Goal: Browse casually: Explore the website without a specific task or goal

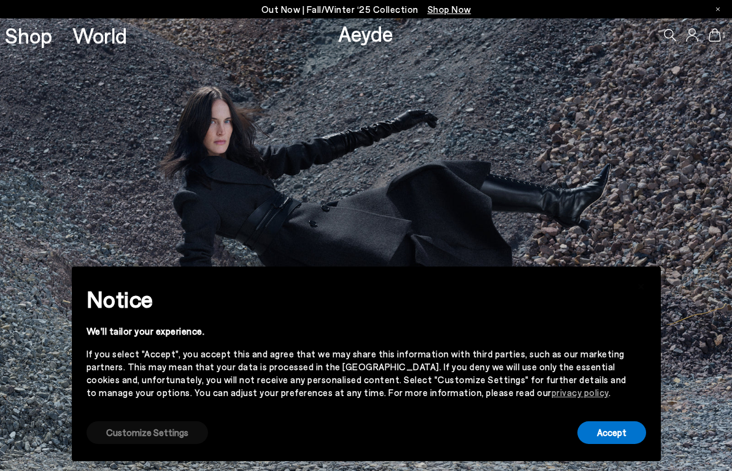
click at [155, 432] on button "Customize Settings" at bounding box center [146, 432] width 121 height 23
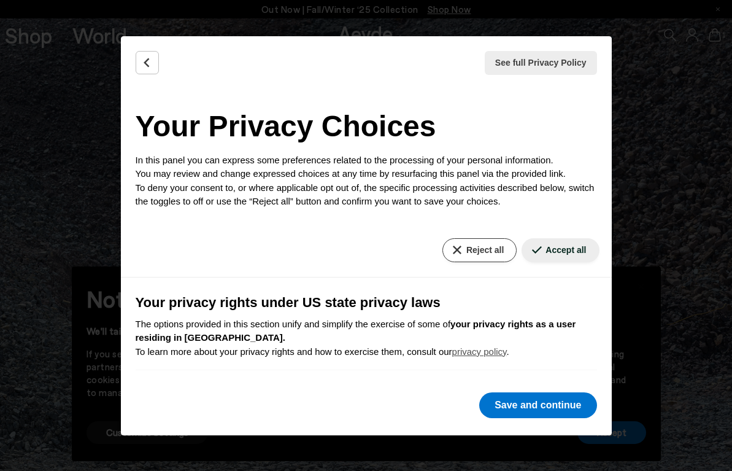
click at [474, 252] on button "Reject all" at bounding box center [479, 250] width 74 height 24
click at [538, 406] on button "Save and continue" at bounding box center [537, 405] width 117 height 26
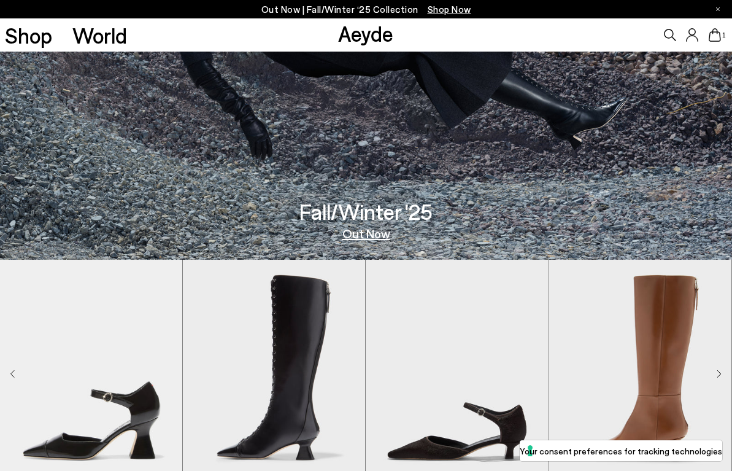
scroll to position [229, 0]
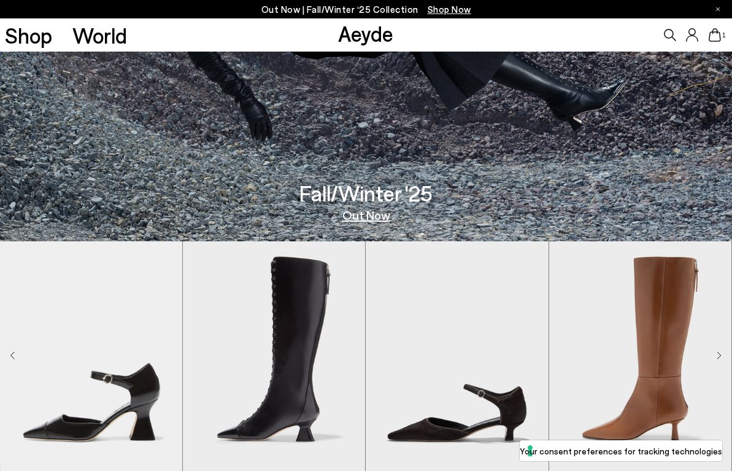
click at [370, 217] on link "Out Now" at bounding box center [366, 215] width 48 height 12
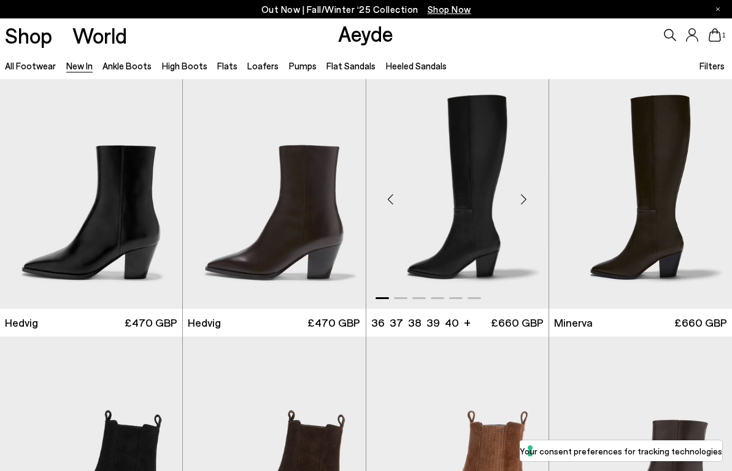
click at [519, 199] on div "Next slide" at bounding box center [524, 198] width 37 height 37
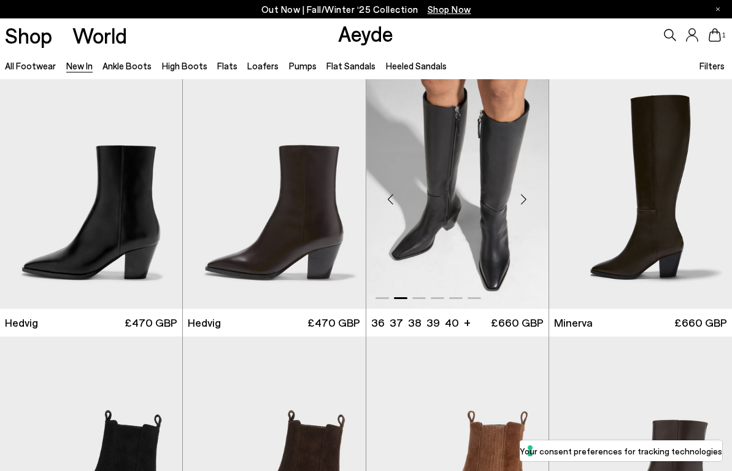
click at [521, 204] on div "Next slide" at bounding box center [524, 198] width 37 height 37
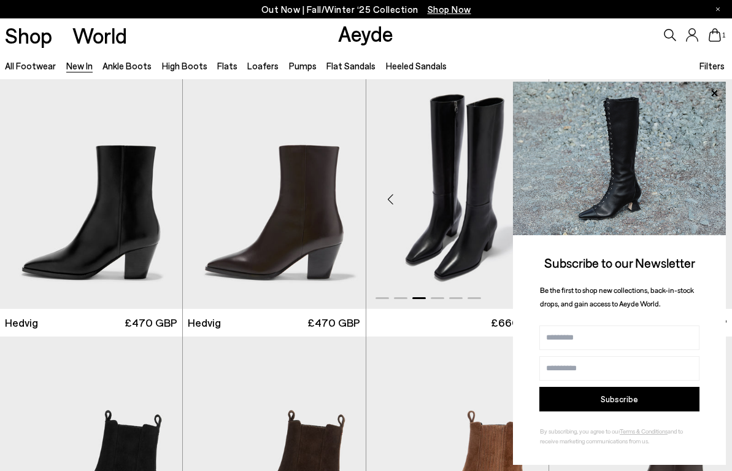
click at [521, 204] on img at bounding box center [619, 158] width 213 height 153
click at [713, 94] on icon at bounding box center [714, 93] width 6 height 6
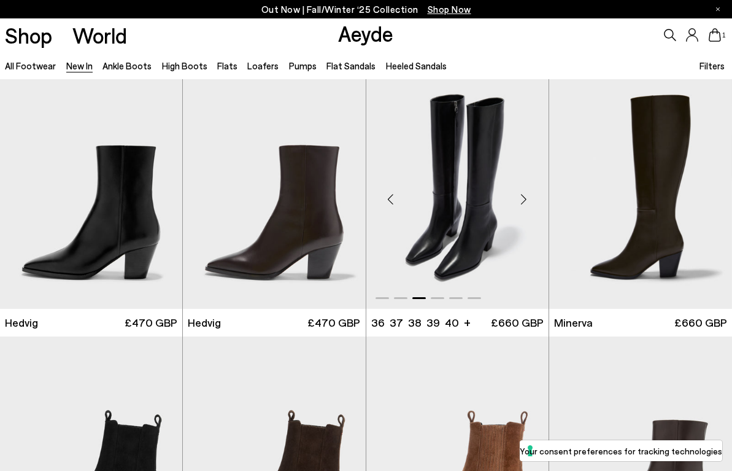
click at [520, 196] on div "Next slide" at bounding box center [524, 198] width 37 height 37
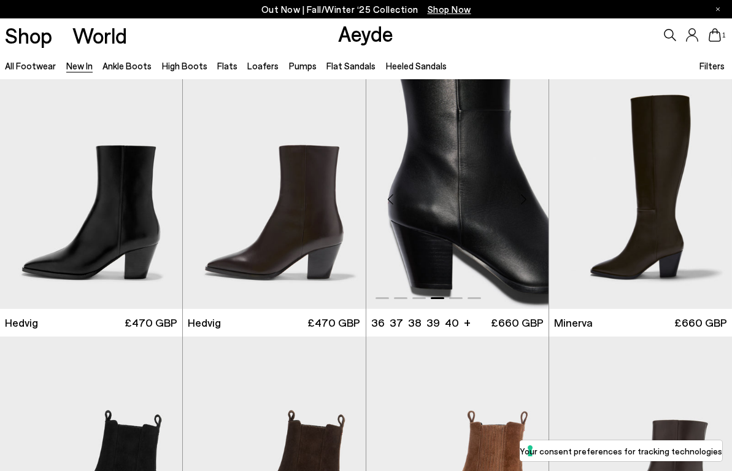
click at [520, 200] on div "Next slide" at bounding box center [524, 198] width 37 height 37
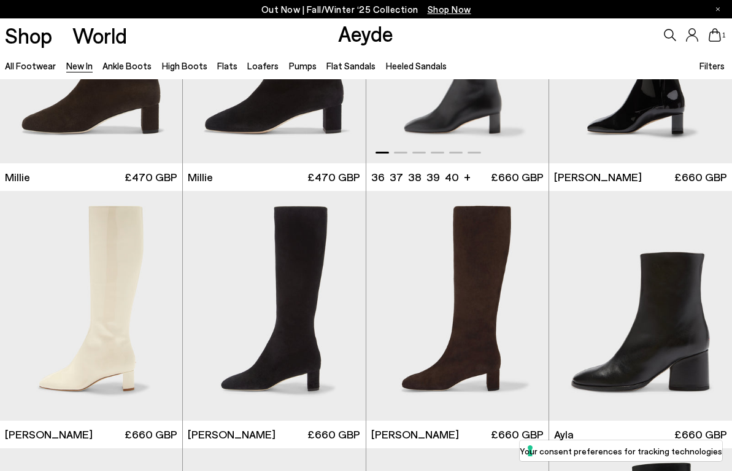
scroll to position [2530, 0]
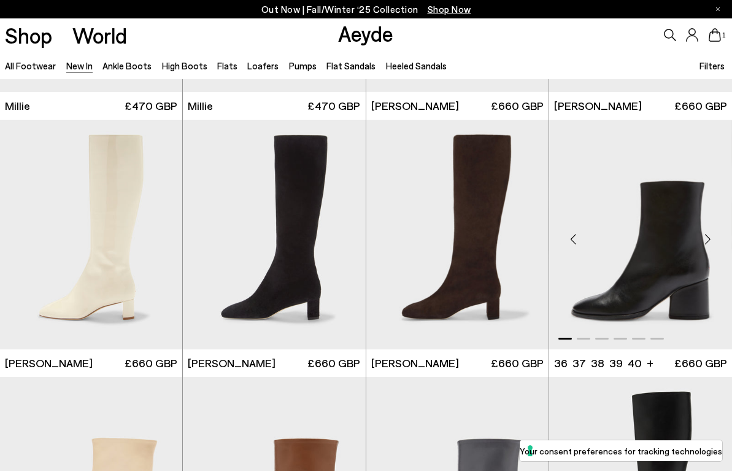
click at [707, 244] on div "Next slide" at bounding box center [707, 239] width 37 height 37
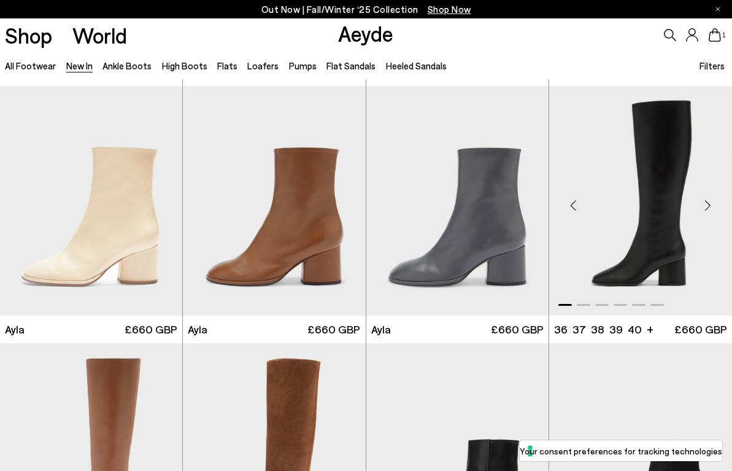
scroll to position [2821, 0]
click at [707, 208] on div "Next slide" at bounding box center [707, 205] width 37 height 37
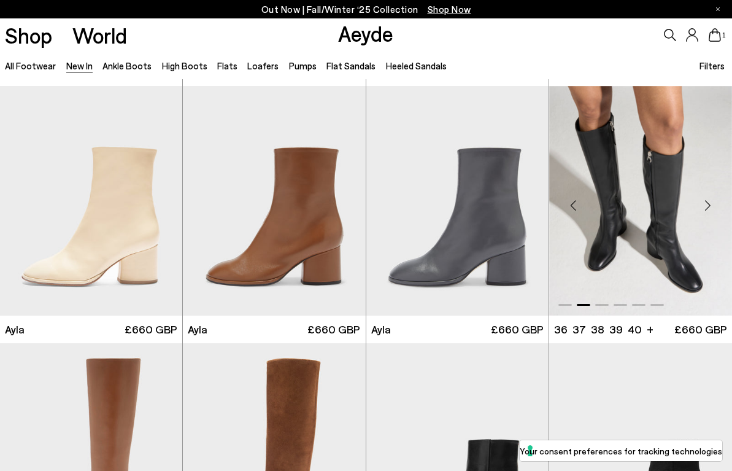
scroll to position [2830, 0]
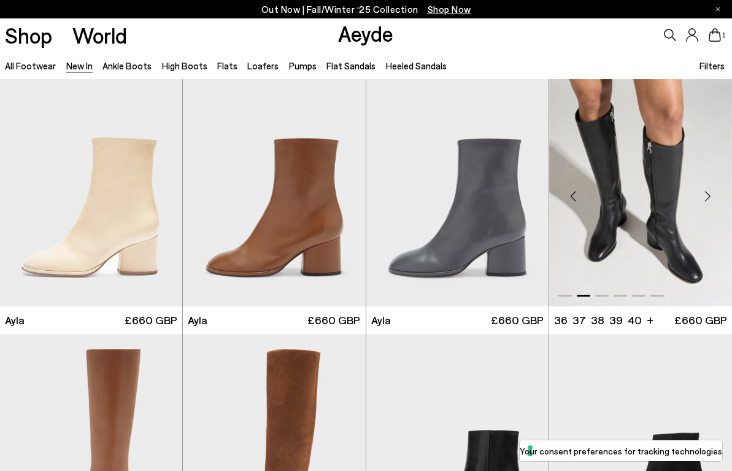
click at [707, 197] on div "Next slide" at bounding box center [707, 196] width 37 height 37
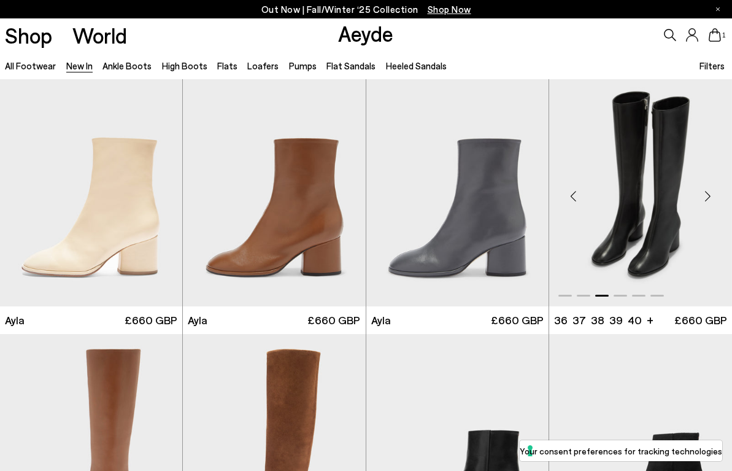
click at [707, 197] on div "Next slide" at bounding box center [707, 196] width 37 height 37
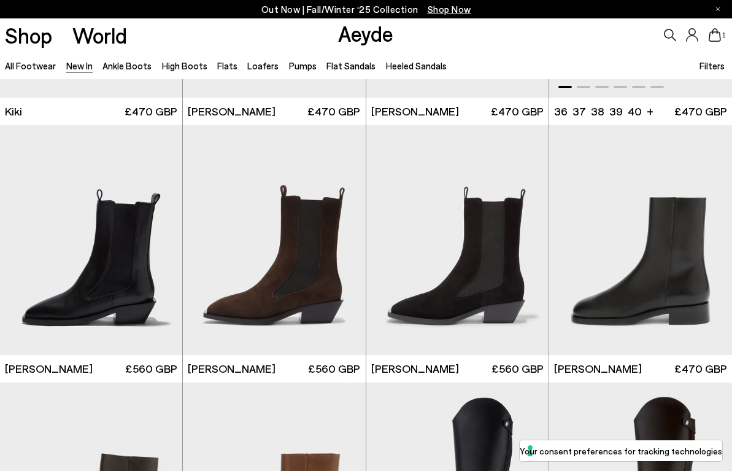
scroll to position [4126, 0]
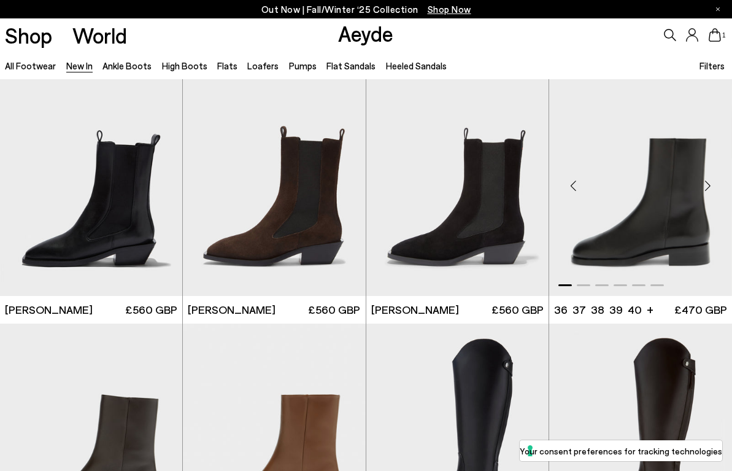
click at [708, 187] on div "Next slide" at bounding box center [707, 185] width 37 height 37
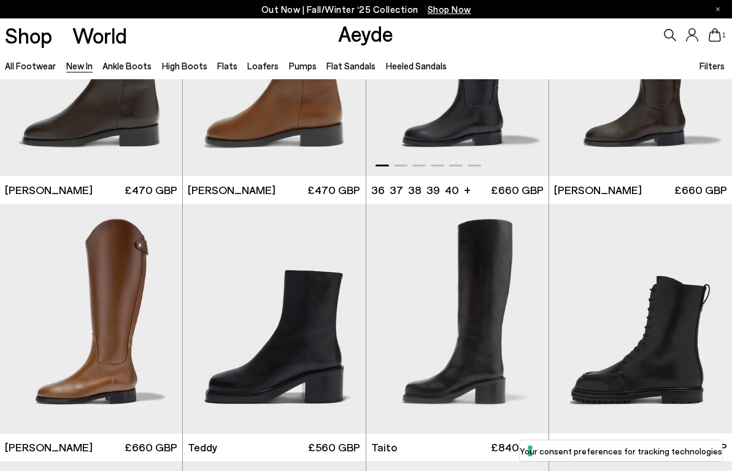
scroll to position [4546, 0]
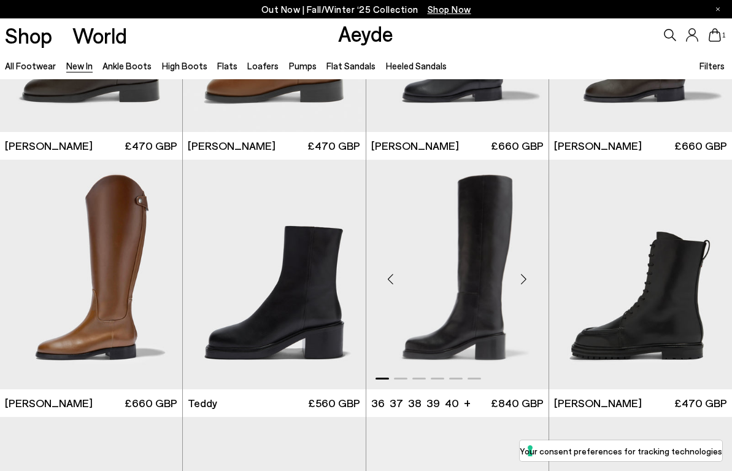
click at [522, 277] on div "Next slide" at bounding box center [524, 279] width 37 height 37
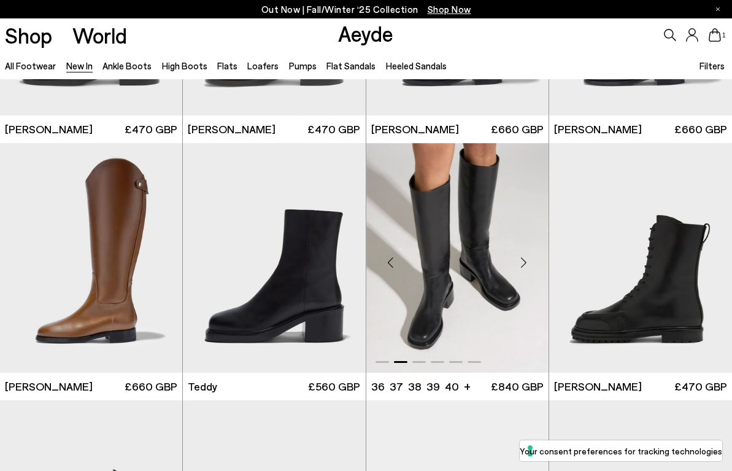
scroll to position [4569, 0]
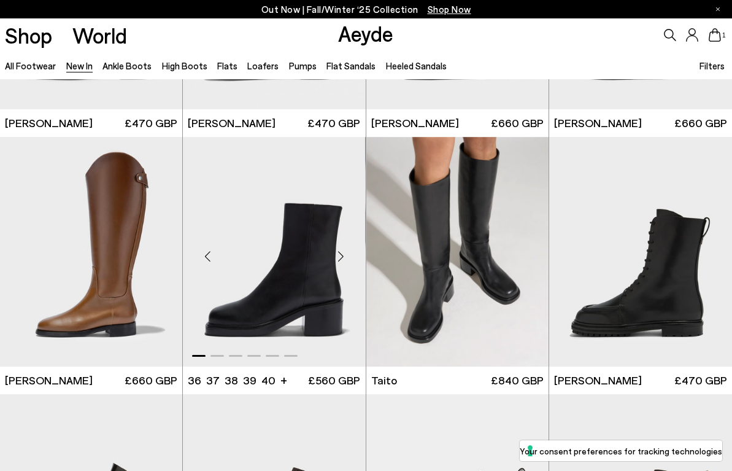
click at [336, 257] on div "Next slide" at bounding box center [341, 256] width 37 height 37
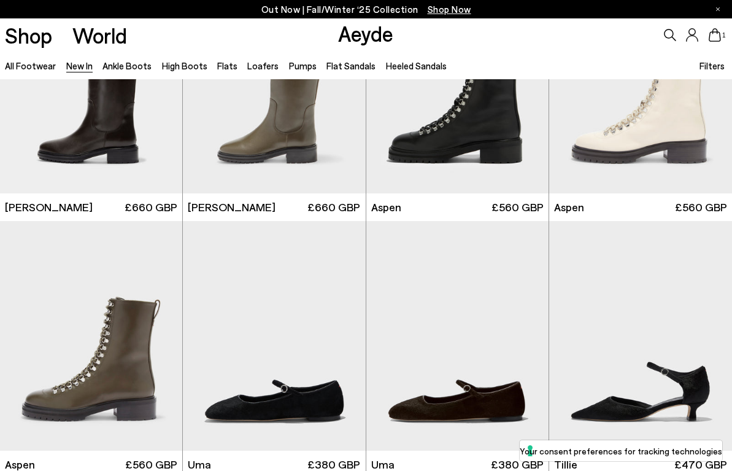
scroll to position [5589, 0]
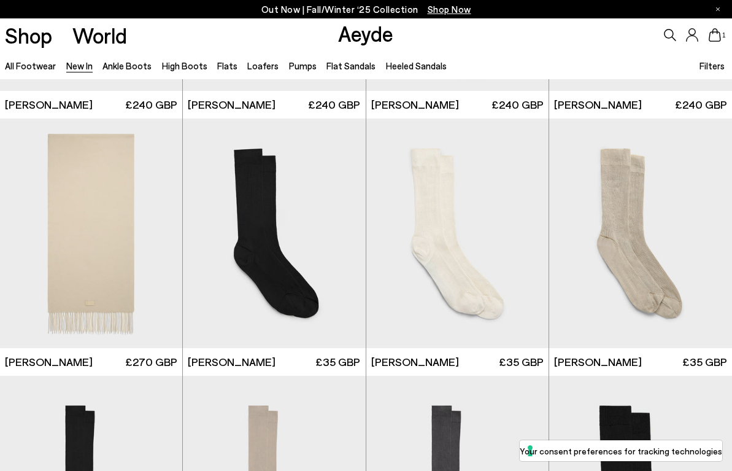
scroll to position [6725, 0]
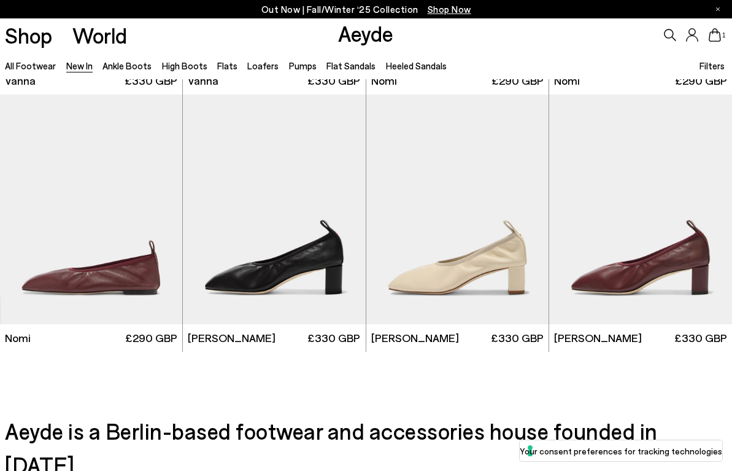
scroll to position [10881, 0]
